Goal: Task Accomplishment & Management: Understand process/instructions

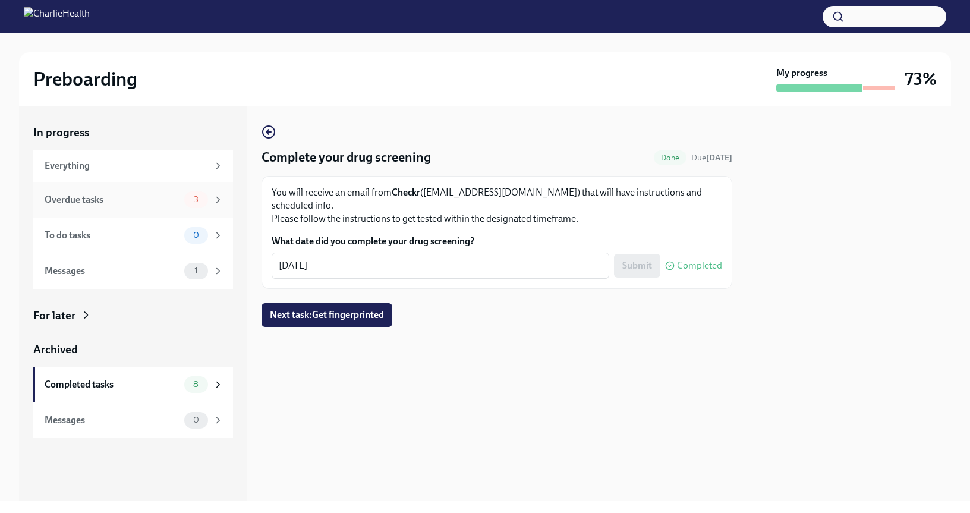
click at [181, 201] on div "Overdue tasks 3" at bounding box center [134, 199] width 179 height 17
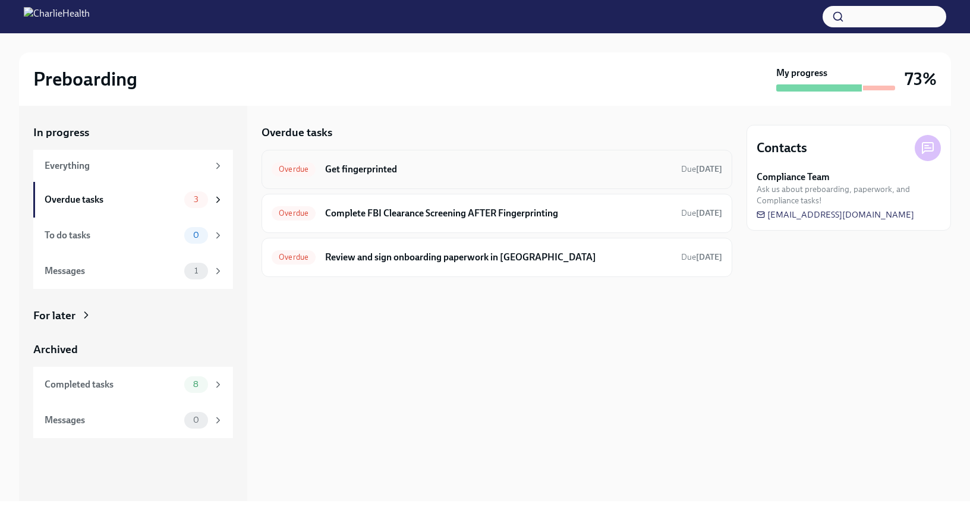
click at [475, 175] on div "Overdue Get fingerprinted Due [DATE]" at bounding box center [497, 169] width 451 height 19
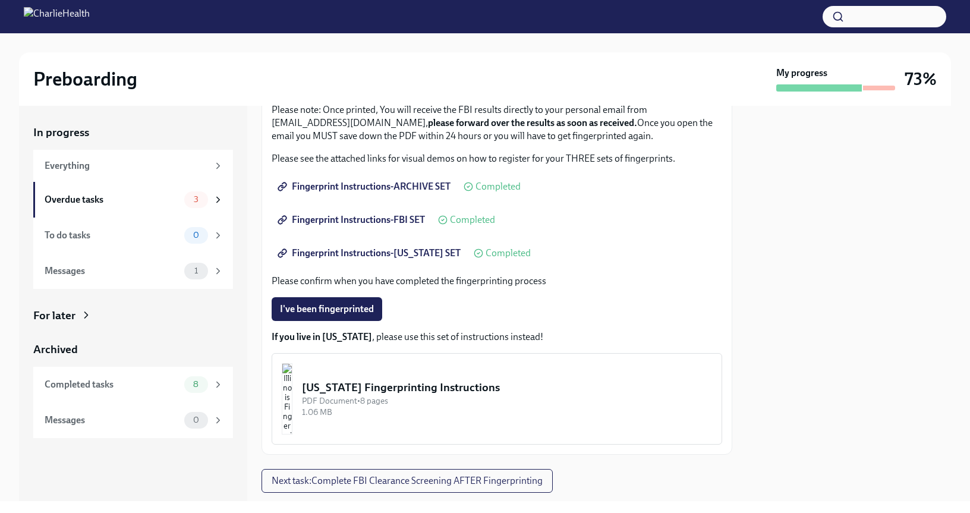
scroll to position [146, 0]
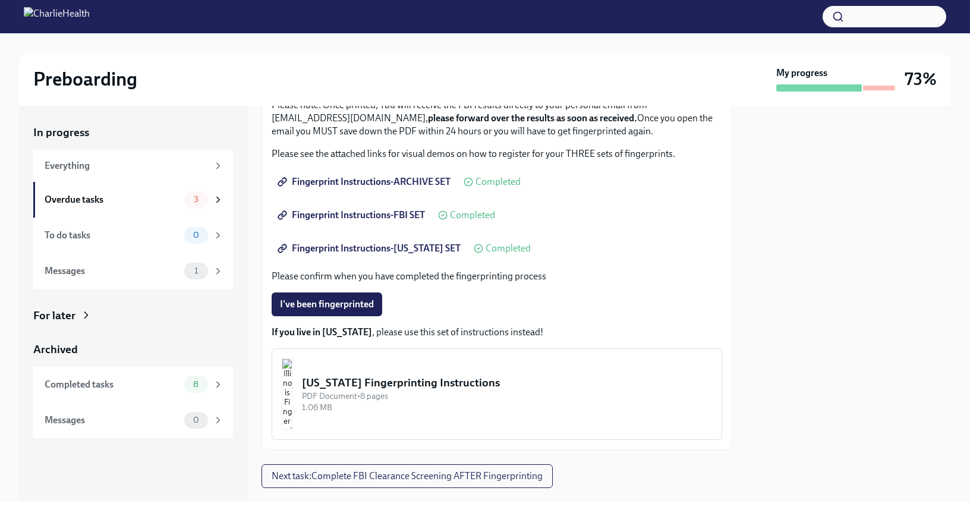
click at [411, 185] on span "Fingerprint Instructions-ARCHIVE SET" at bounding box center [365, 182] width 171 height 12
click at [401, 212] on span "Fingerprint Instructions-FBI SET" at bounding box center [352, 215] width 145 height 12
click at [378, 247] on span "Fingerprint Instructions-[US_STATE] SET" at bounding box center [370, 249] width 181 height 12
